Goal: Use online tool/utility: Utilize a website feature to perform a specific function

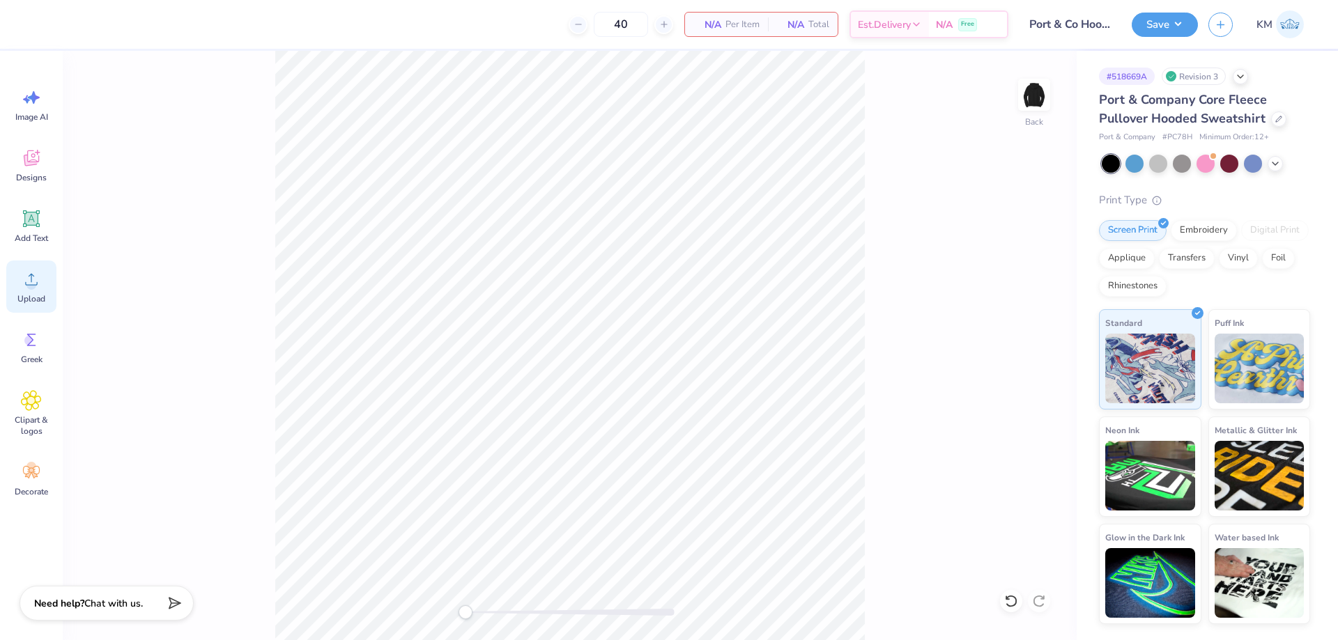
click at [23, 288] on icon at bounding box center [31, 279] width 21 height 21
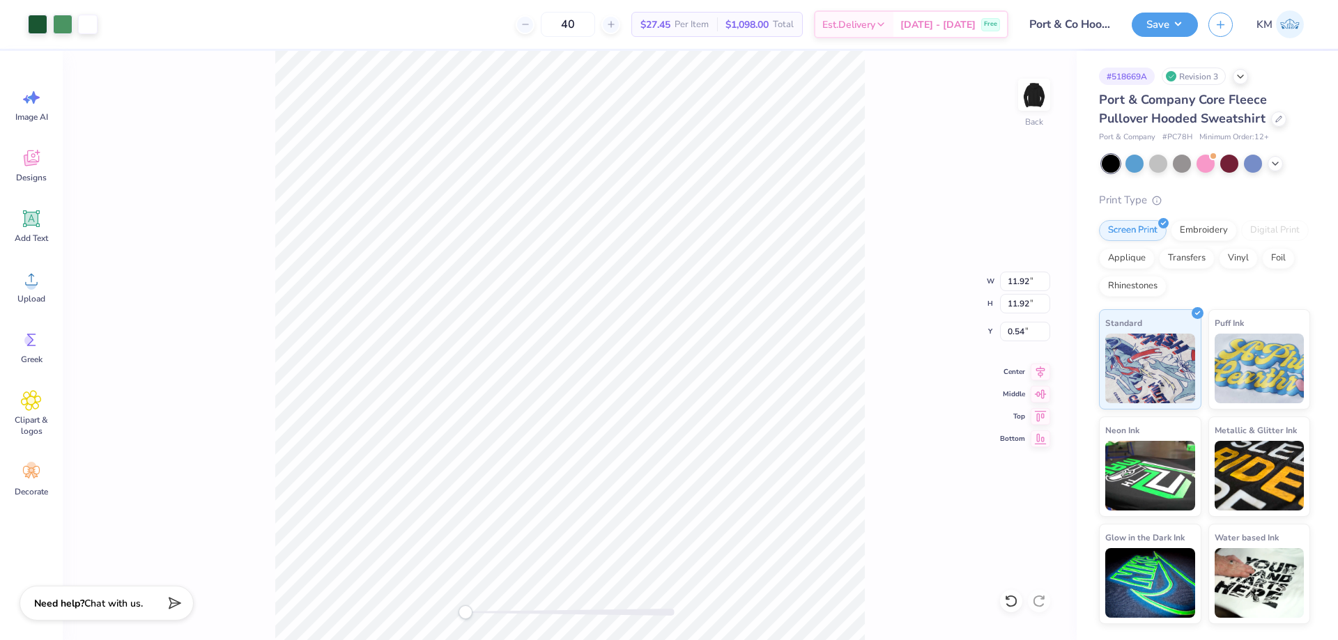
paste input "Port & Company PC78H"
drag, startPoint x: 1029, startPoint y: 93, endPoint x: 942, endPoint y: 107, distance: 88.2
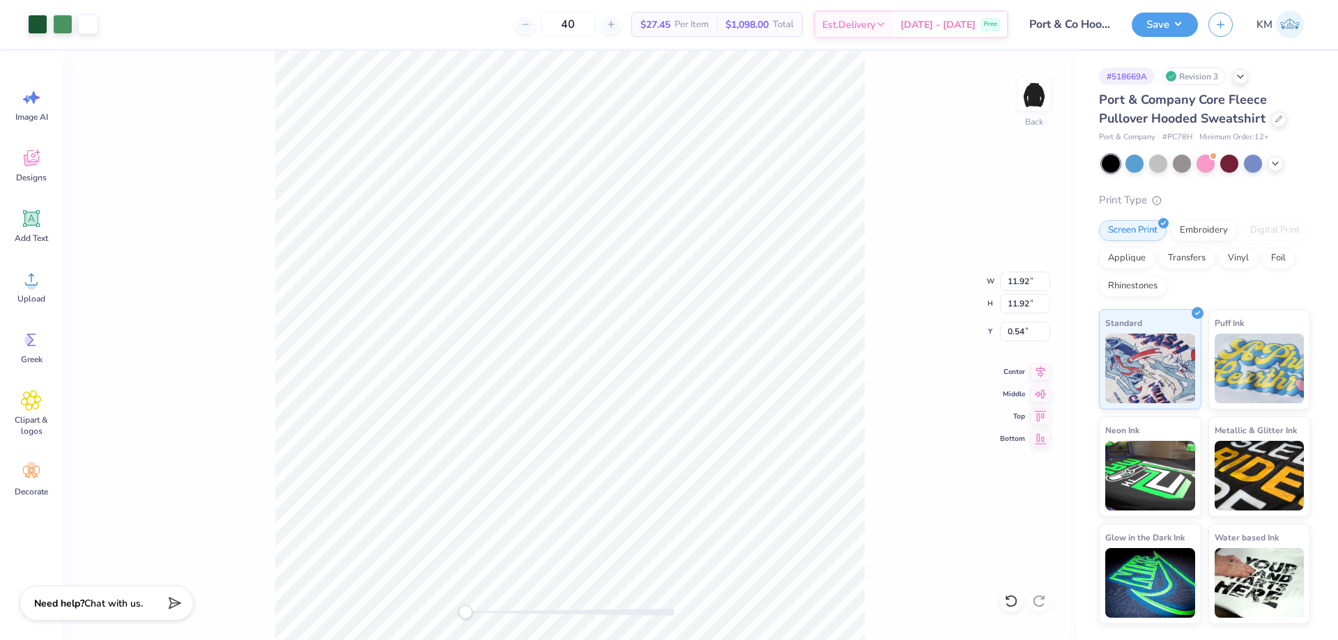
type input "PC78H"
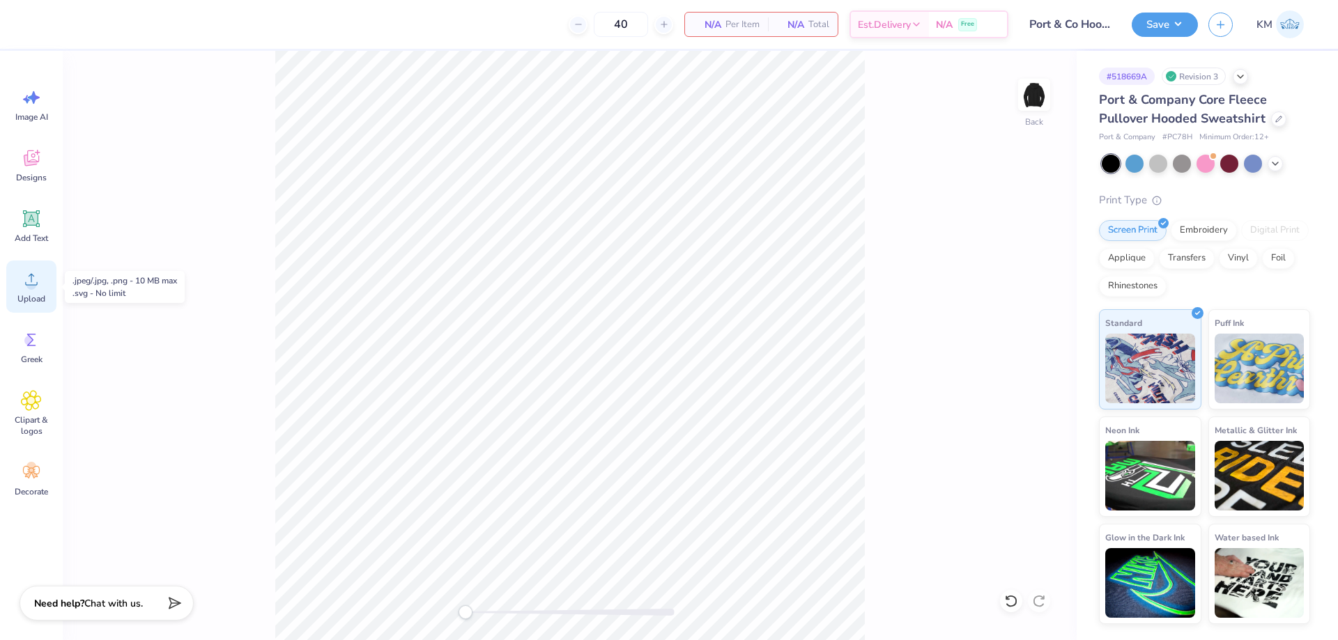
click at [49, 275] on div "Upload" at bounding box center [31, 287] width 50 height 52
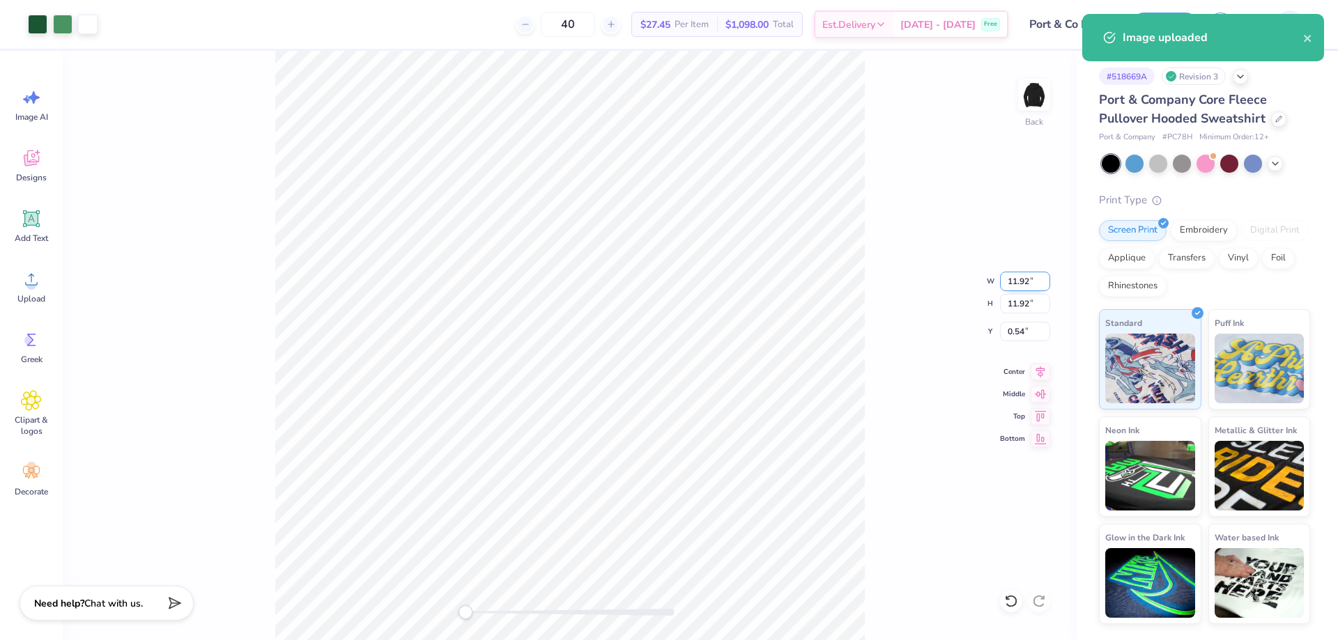
click at [1009, 284] on input "11.92" at bounding box center [1025, 282] width 50 height 20
type input "9.00"
type input "2.00"
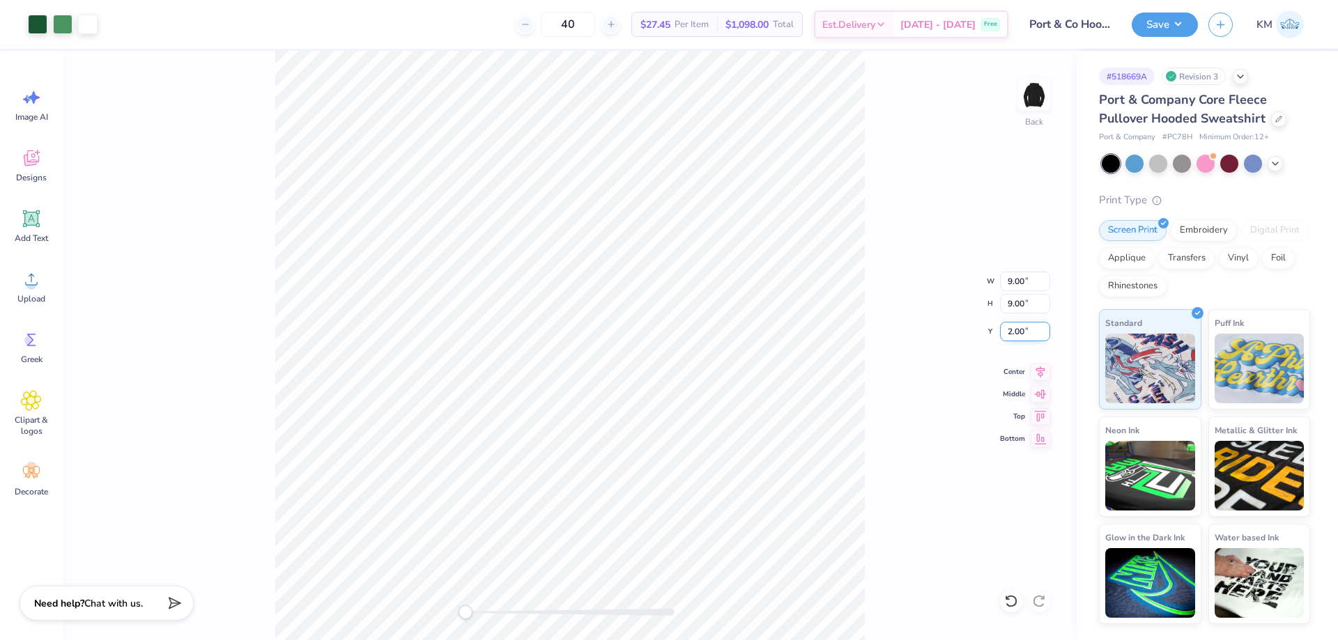
click at [1028, 330] on input "2.00" at bounding box center [1025, 332] width 50 height 20
type input "3"
click at [1013, 281] on input "9.00" at bounding box center [1025, 282] width 50 height 20
type input "10.00"
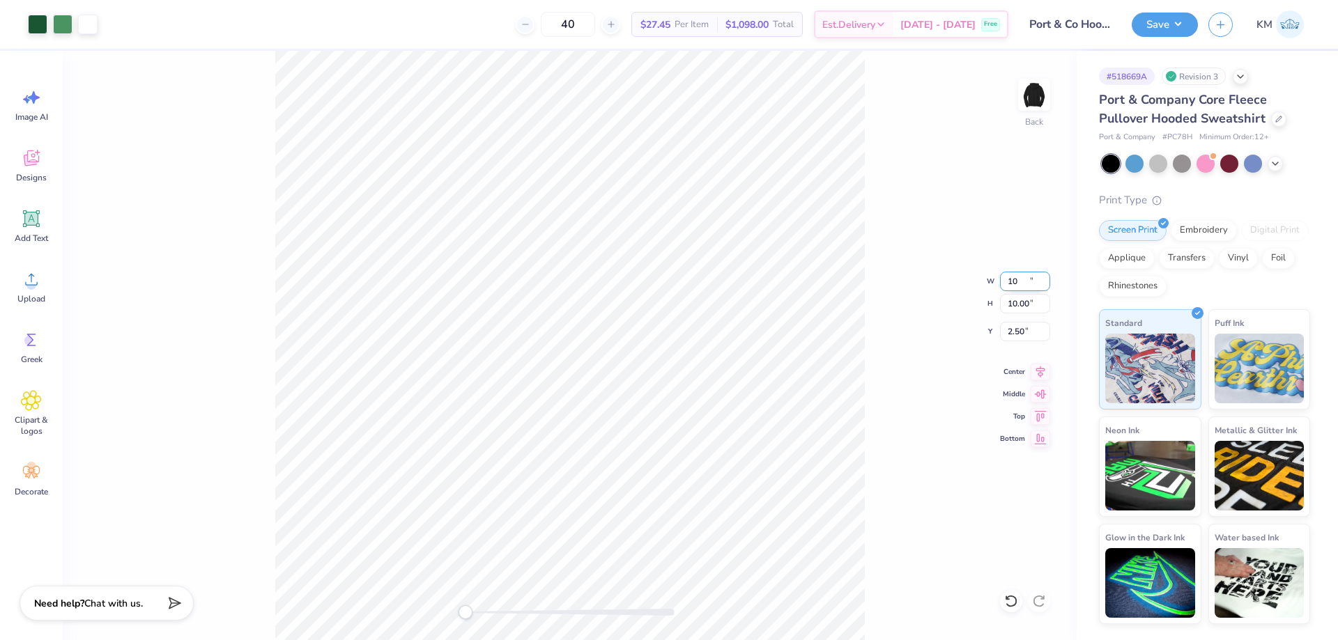
type input "2.50"
click at [1025, 331] on input "2.50" at bounding box center [1025, 332] width 50 height 20
type input "3"
click at [1014, 278] on input "10.00" at bounding box center [1025, 282] width 50 height 20
type input "9.00"
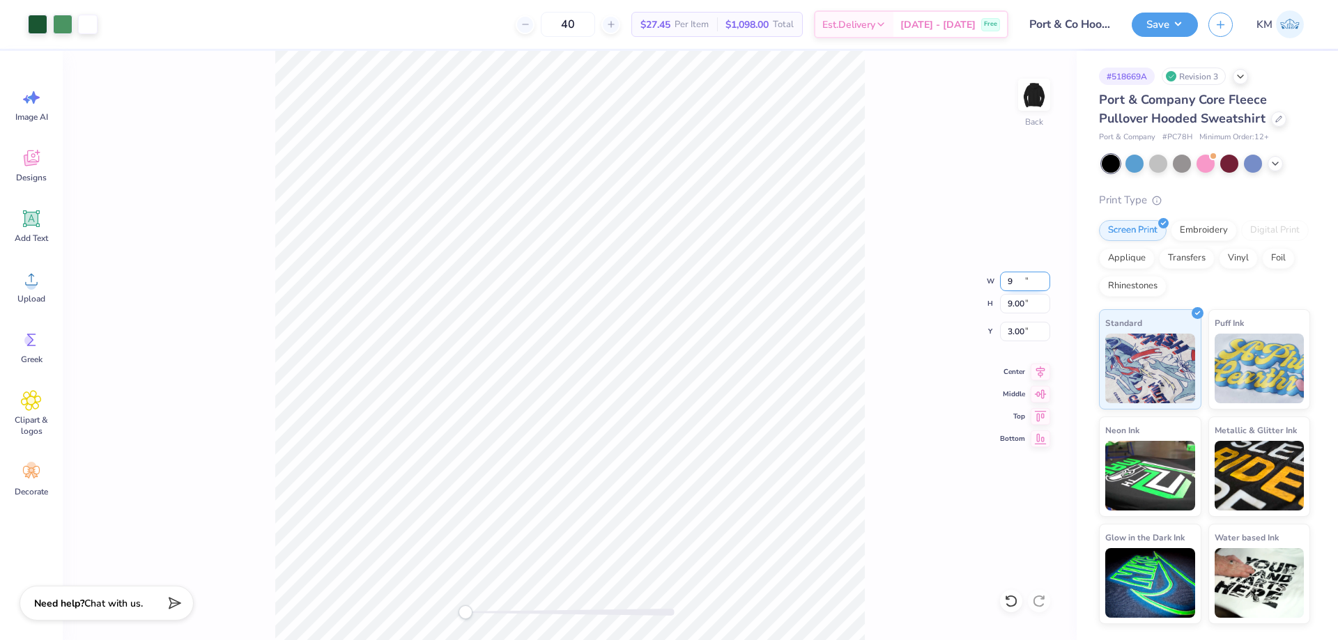
type input "9.00"
type input "3.00"
click at [1017, 330] on input "3.00" at bounding box center [1025, 332] width 50 height 20
type input "3"
click at [385, 610] on div "Back" at bounding box center [570, 345] width 1014 height 589
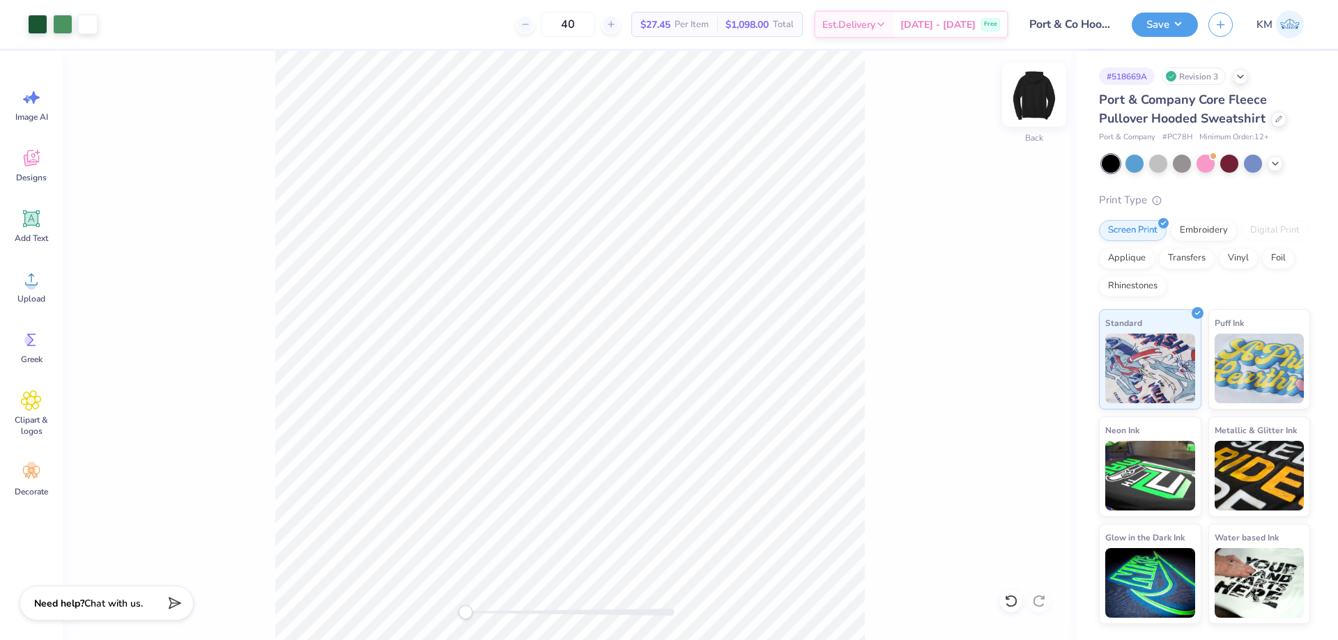
click at [1037, 107] on img at bounding box center [1034, 95] width 56 height 56
drag, startPoint x: 47, startPoint y: 226, endPoint x: 167, endPoint y: 246, distance: 121.5
click at [47, 226] on div "Add Text" at bounding box center [31, 226] width 50 height 52
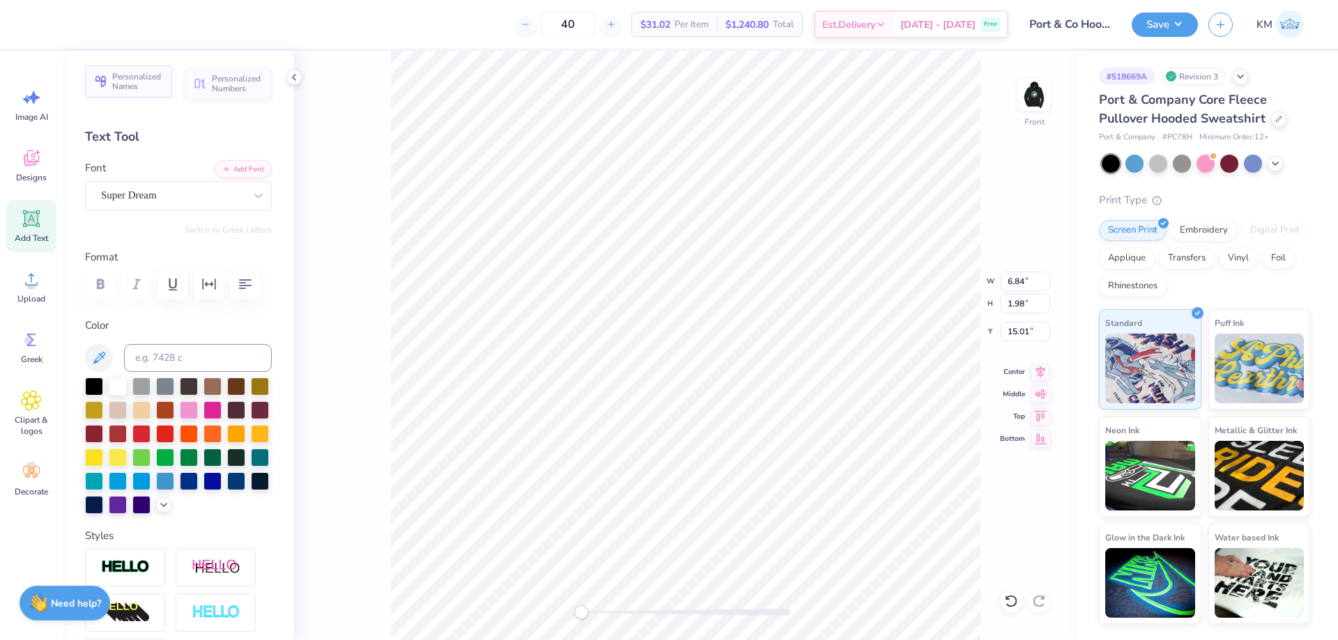
click at [137, 93] on button "Personalized Names" at bounding box center [128, 81] width 87 height 32
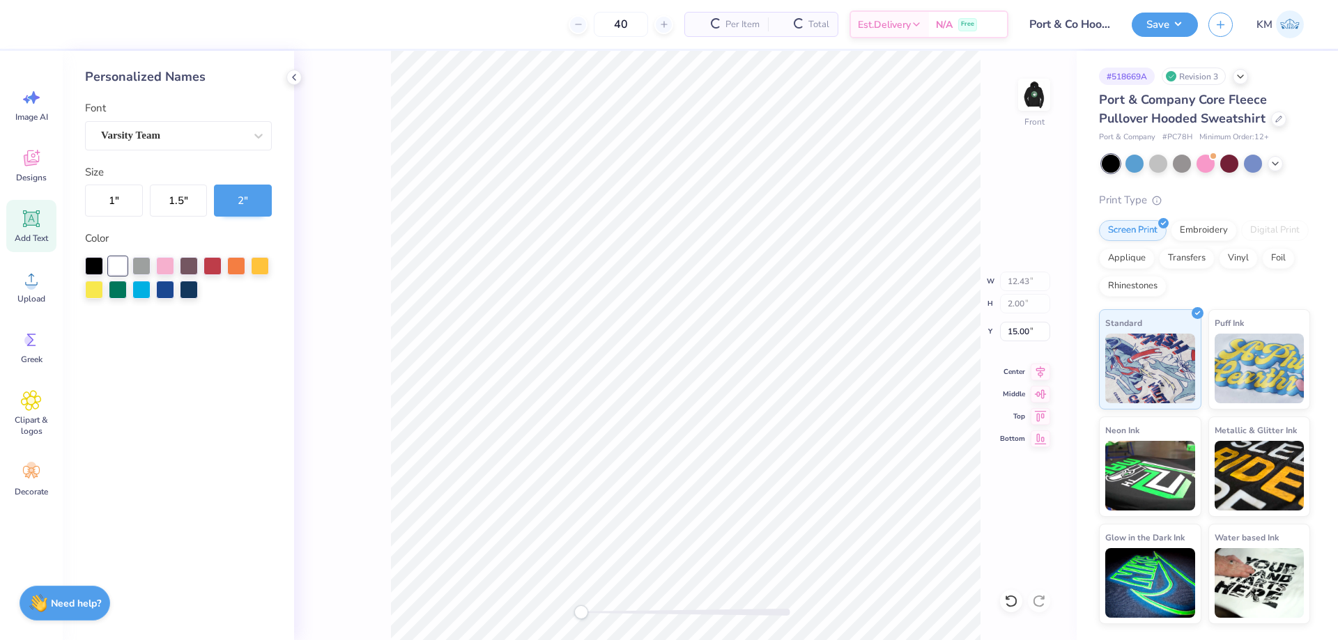
type input "12.43"
type input "2.00"
type input "15.00"
type input "6.84"
type input "1.98"
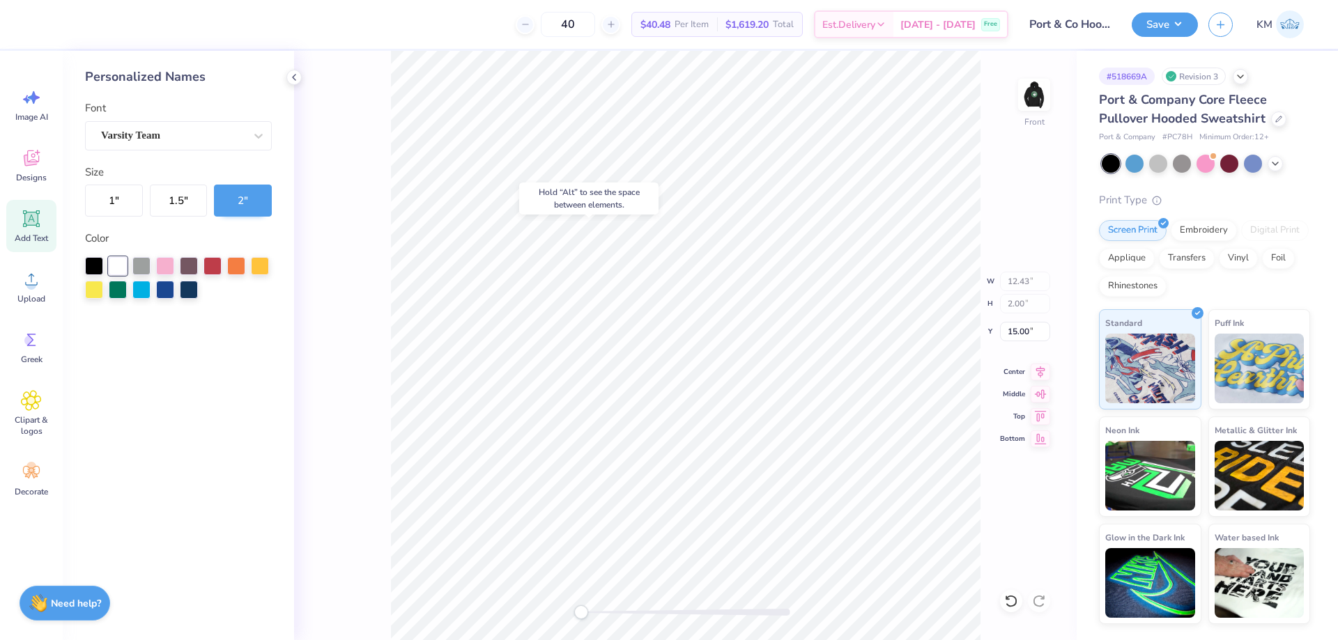
type input "15.01"
click at [228, 123] on div "Varsity Team" at bounding box center [178, 135] width 187 height 29
click at [128, 203] on button "1 "" at bounding box center [114, 201] width 58 height 32
click at [192, 196] on button "1.5 "" at bounding box center [179, 201] width 58 height 32
click at [239, 195] on button "2 "" at bounding box center [243, 201] width 58 height 32
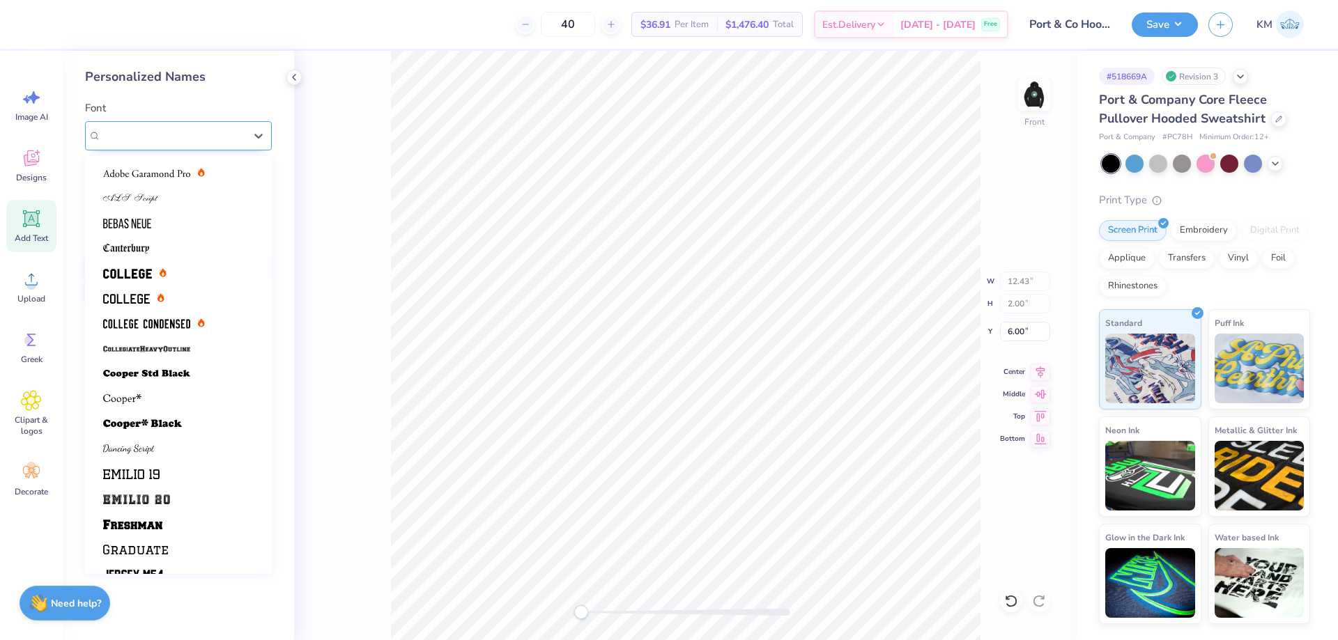
click at [208, 134] on div "Varsity Team" at bounding box center [173, 136] width 146 height 22
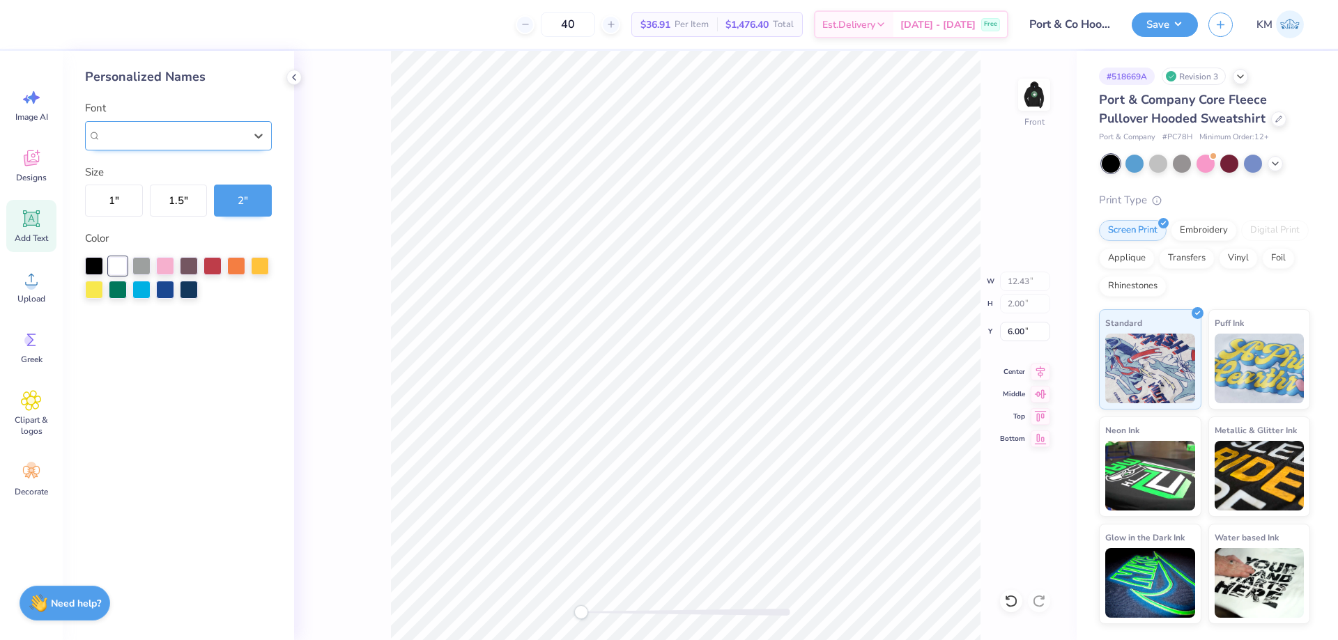
click at [208, 134] on div "Varsity Team" at bounding box center [173, 135] width 144 height 16
